Goal: Information Seeking & Learning: Compare options

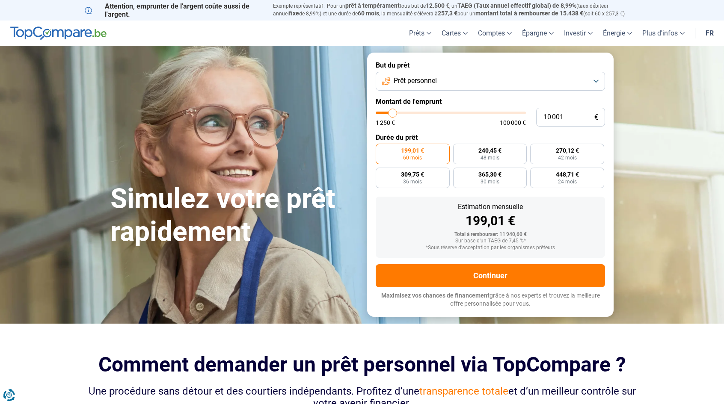
click at [400, 77] on span "Prêt personnel" at bounding box center [415, 80] width 43 height 9
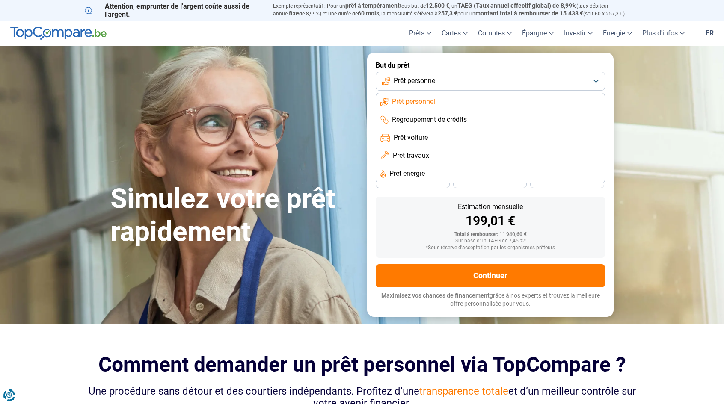
click at [416, 137] on span "Prêt voiture" at bounding box center [411, 137] width 34 height 9
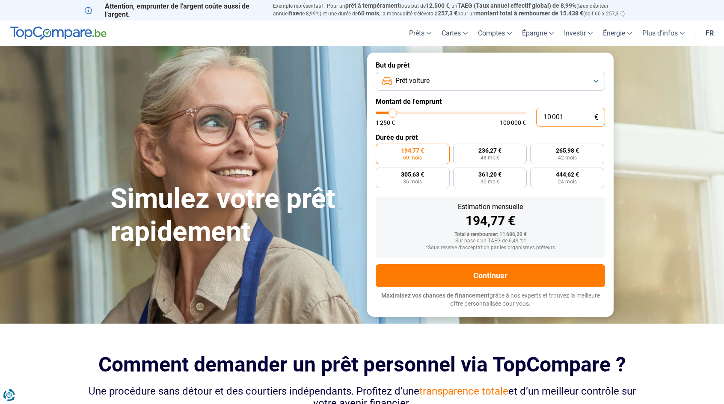
click at [536, 118] on input "10 001" at bounding box center [570, 117] width 69 height 19
type input "1"
type input "1250"
type input "13"
type input "1250"
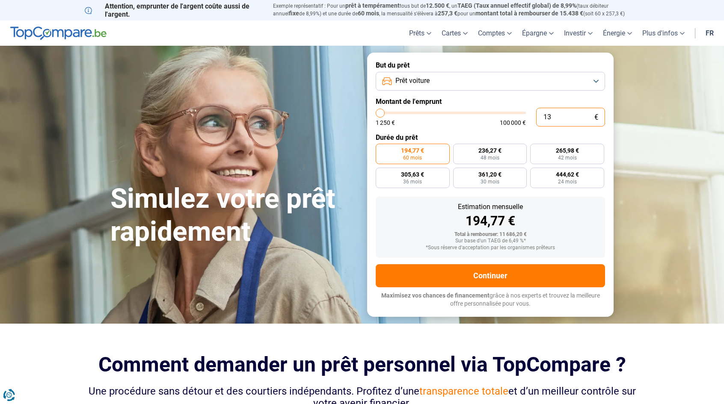
type input "139"
type input "1250"
type input "1 399"
type input "1500"
type input "13 990"
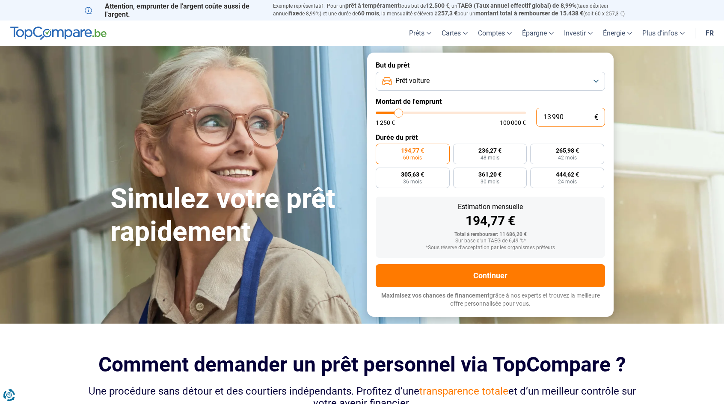
type input "14000"
type input "13 250"
type input "13250"
type input "12 750"
type input "12750"
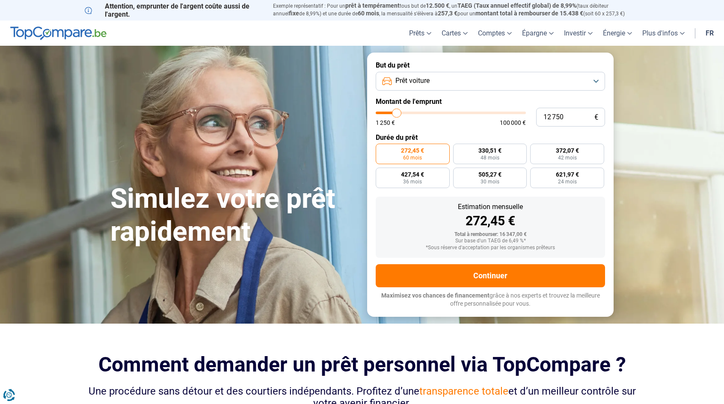
type input "12 000"
type input "12000"
type input "11 000"
type input "11000"
type input "9 250"
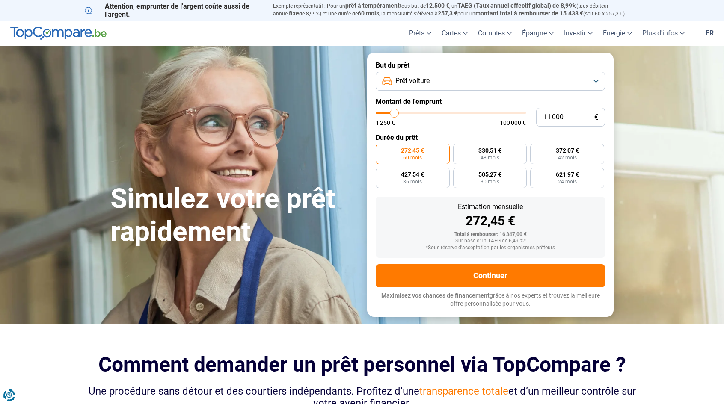
type input "9250"
type input "6 750"
type input "6750"
type input "4 750"
type input "4750"
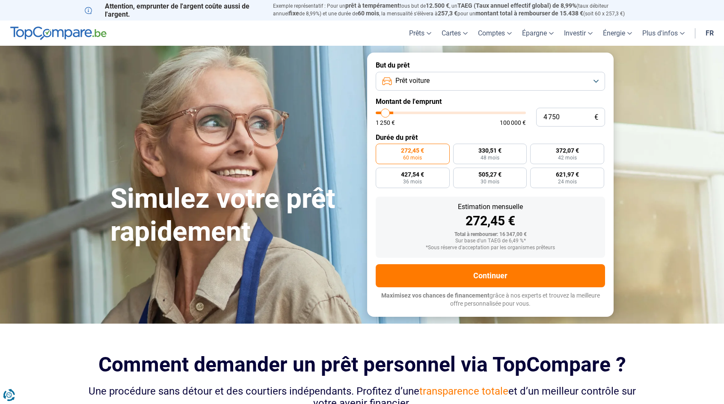
type input "2 500"
type input "2500"
type input "1 250"
type input "1250"
type input "2 750"
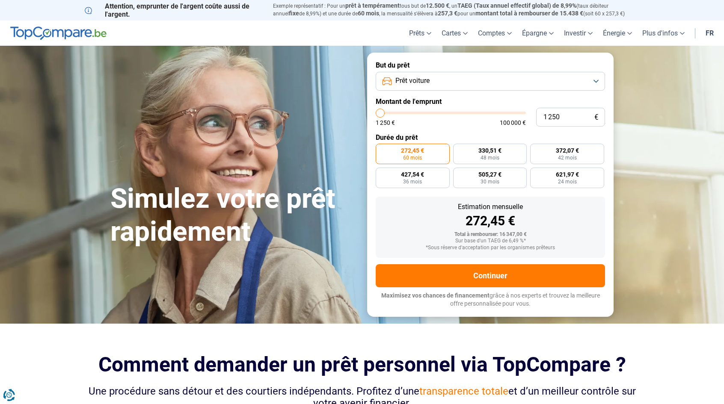
type input "2750"
type input "4 750"
type input "4750"
type input "5 750"
type input "5750"
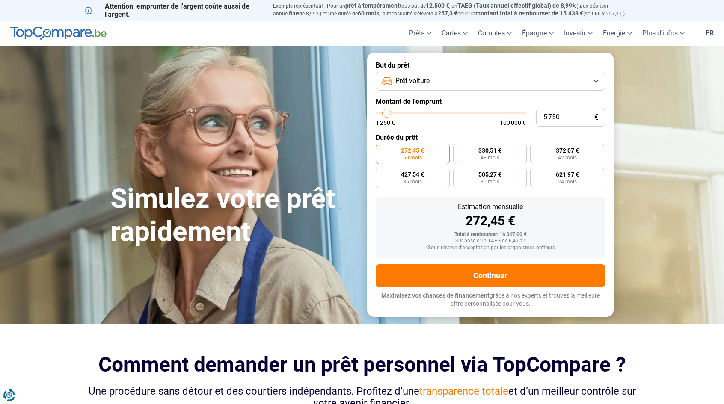
type input "7 750"
type input "7750"
type input "10 000"
type input "10000"
type input "12 250"
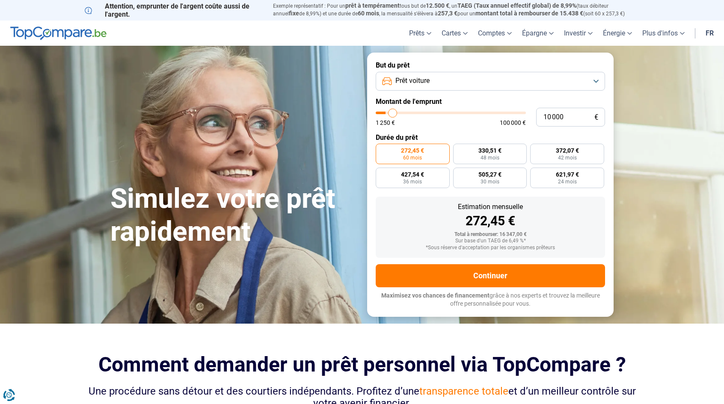
type input "12250"
type input "14 250"
type input "14250"
type input "16 000"
type input "16000"
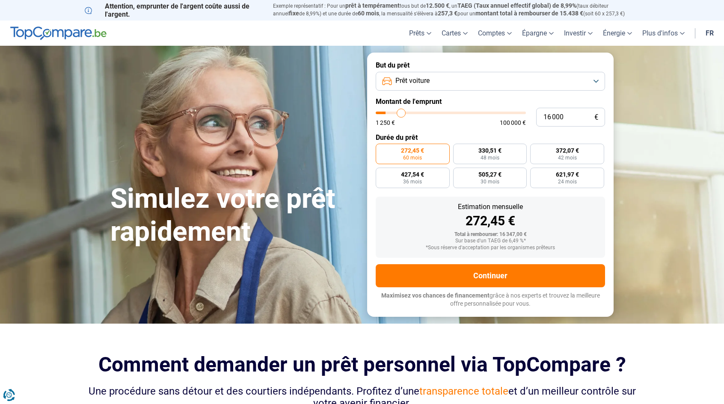
type input "17 750"
type input "17750"
type input "18 750"
type input "18750"
type input "20 500"
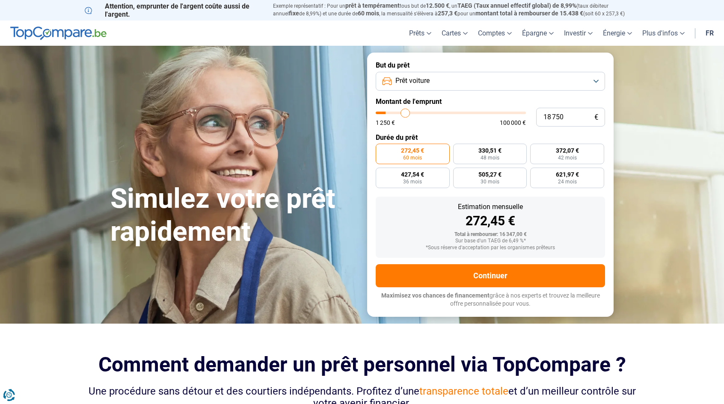
type input "20500"
type input "22 000"
type input "22000"
type input "22 750"
type input "22750"
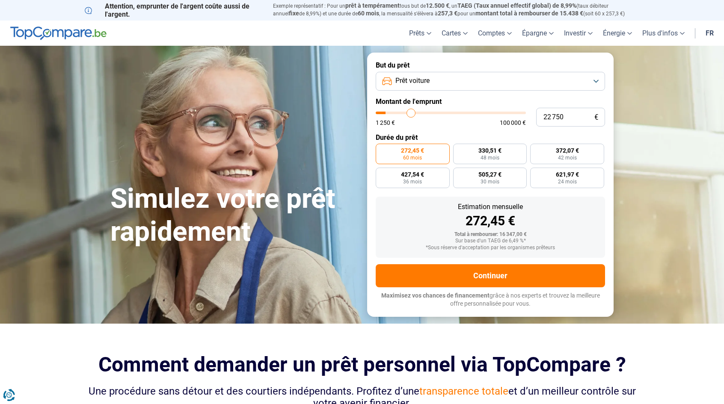
type input "24 000"
type input "24000"
type input "25 000"
type input "25000"
type input "26 000"
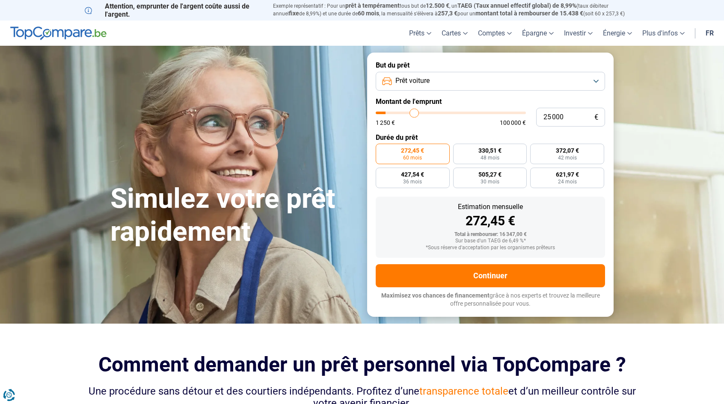
type input "26000"
type input "26 500"
type input "26500"
type input "27 000"
type input "27000"
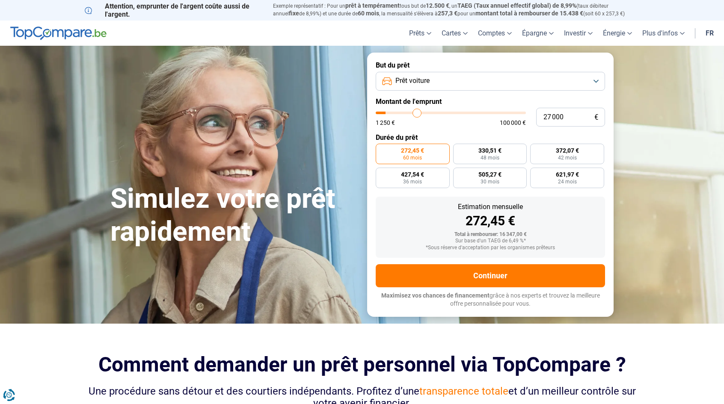
type input "27 500"
type input "27500"
type input "28 000"
type input "28000"
type input "28 750"
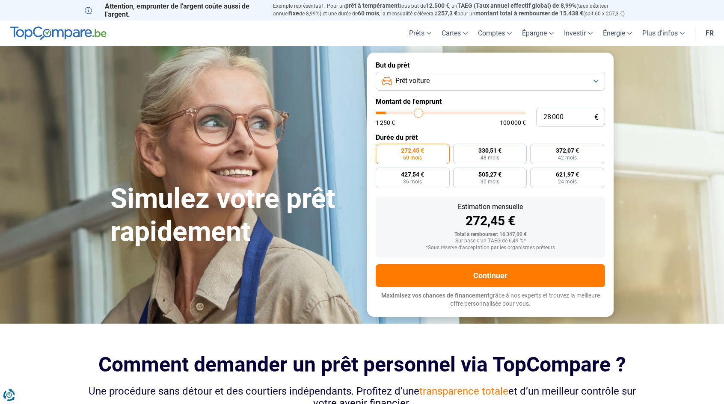
type input "28750"
type input "29 000"
type input "29000"
type input "29 500"
type input "29500"
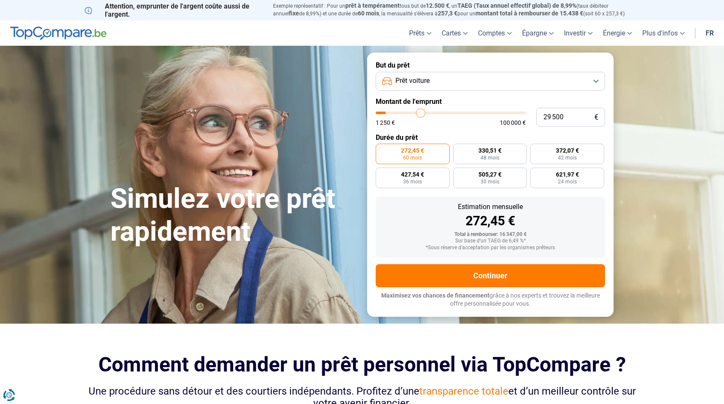
type input "29 750"
drag, startPoint x: 398, startPoint y: 114, endPoint x: 421, endPoint y: 104, distance: 25.0
type input "29750"
click at [421, 112] on input "range" at bounding box center [451, 113] width 150 height 3
radio input "false"
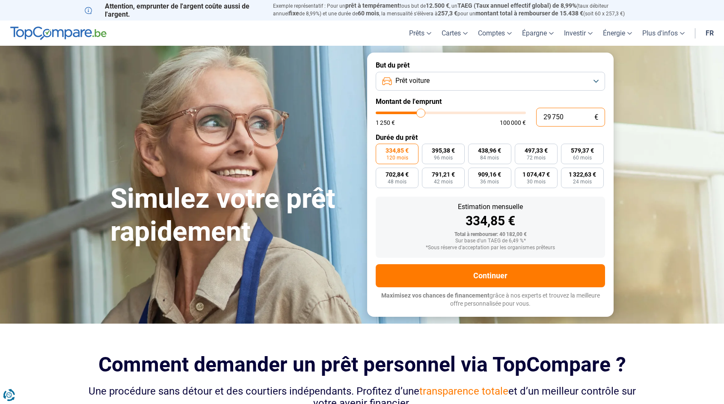
drag, startPoint x: 526, startPoint y: 117, endPoint x: 505, endPoint y: 116, distance: 21.9
click at [505, 116] on div "29 750 € 1 250 € 100 000 €" at bounding box center [490, 117] width 229 height 19
type input "1"
type input "1250"
type input "13"
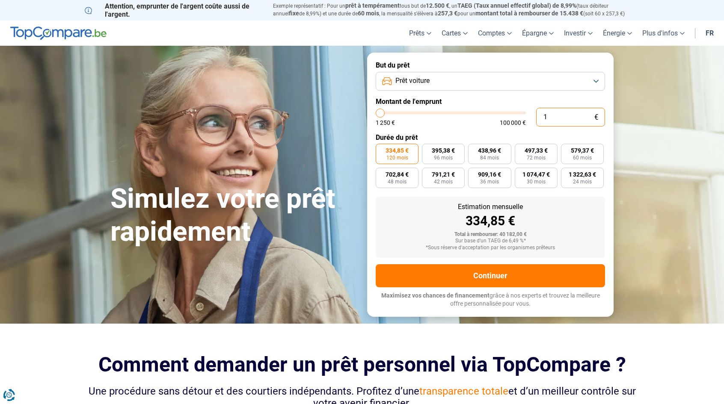
type input "1250"
type input "139"
type input "1250"
type input "1 399"
type input "1500"
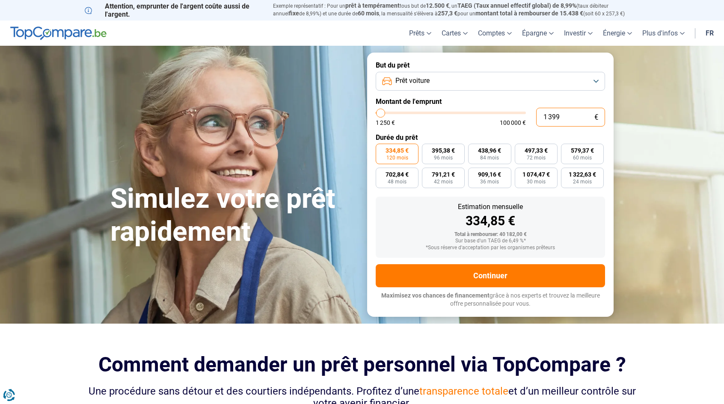
type input "13 990"
type input "14000"
radio input "true"
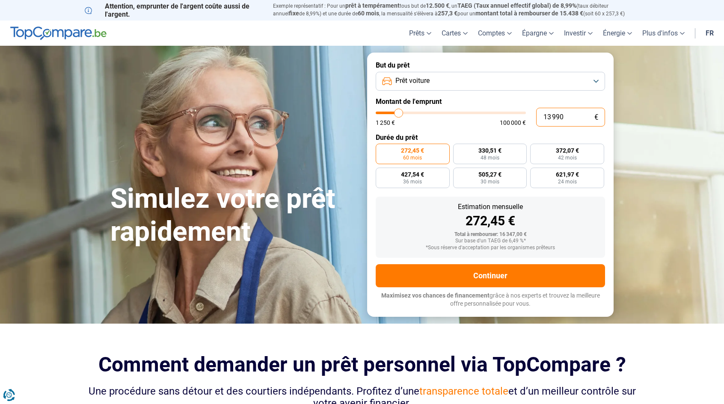
type input "13 990"
click at [408, 152] on span "272,45 €" at bounding box center [412, 151] width 23 height 6
click at [381, 149] on input "272,45 € 60 mois" at bounding box center [379, 147] width 6 height 6
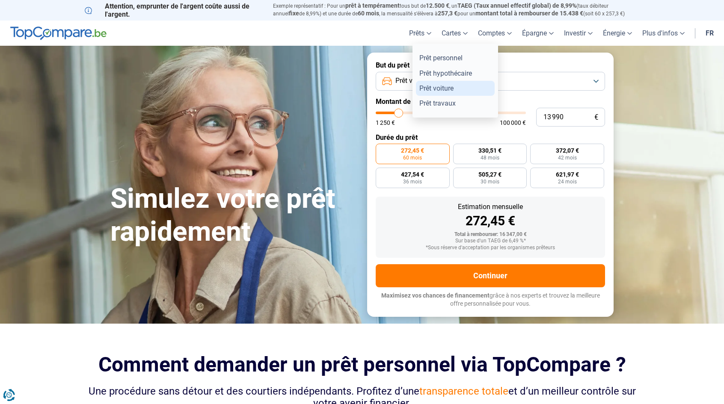
click at [424, 86] on link "Prêt voiture" at bounding box center [455, 88] width 79 height 15
